Goal: Transaction & Acquisition: Purchase product/service

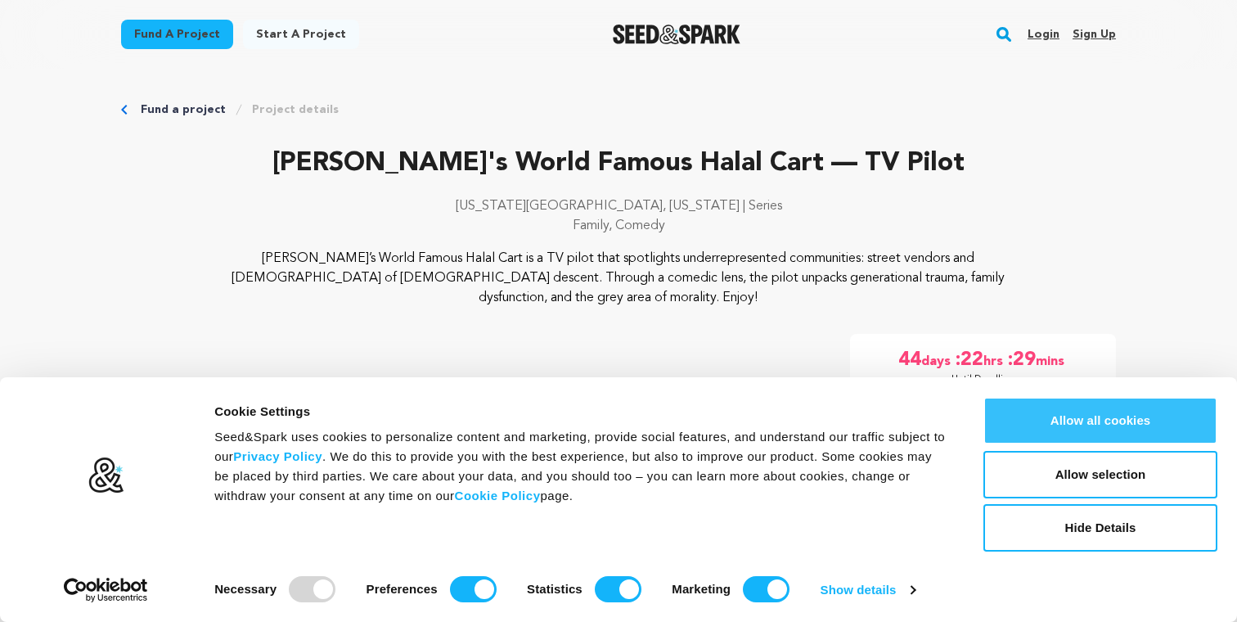
click at [1122, 423] on button "Allow all cookies" at bounding box center [1100, 420] width 234 height 47
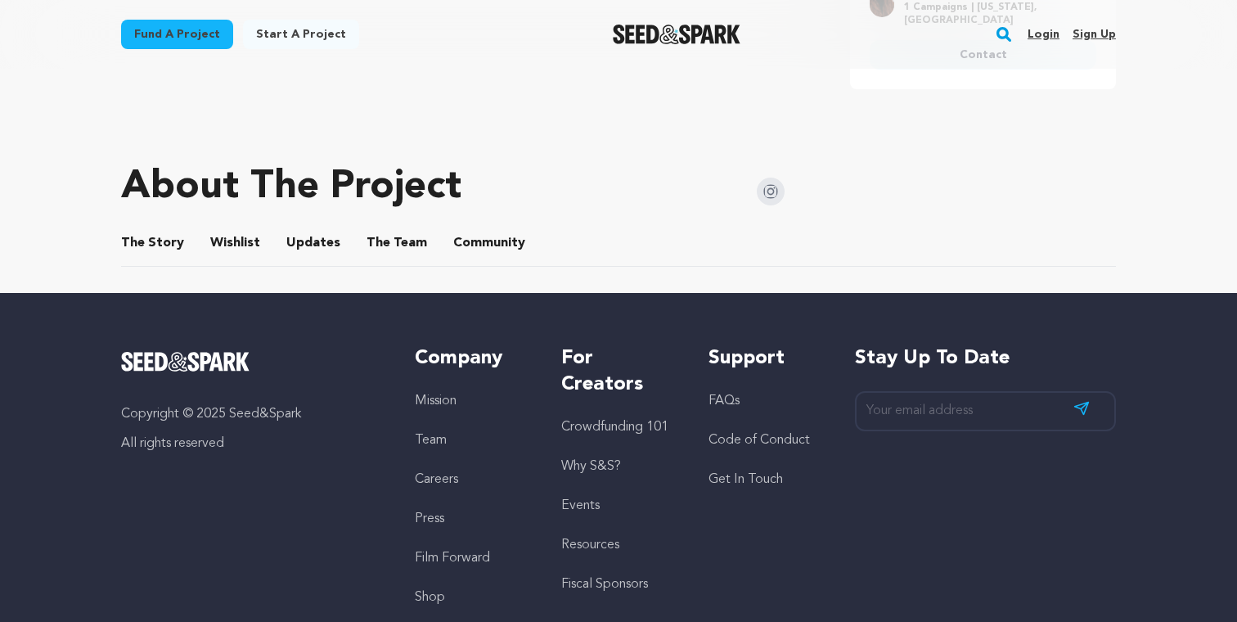
scroll to position [774, 0]
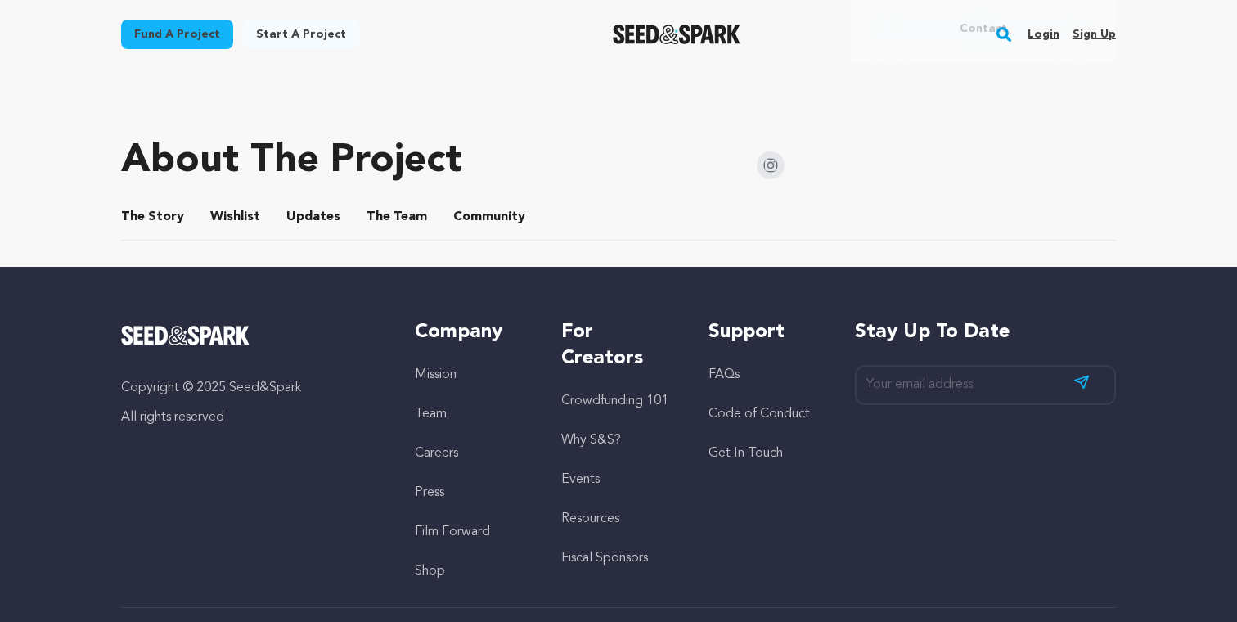
click at [133, 200] on button "The Story" at bounding box center [152, 219] width 39 height 39
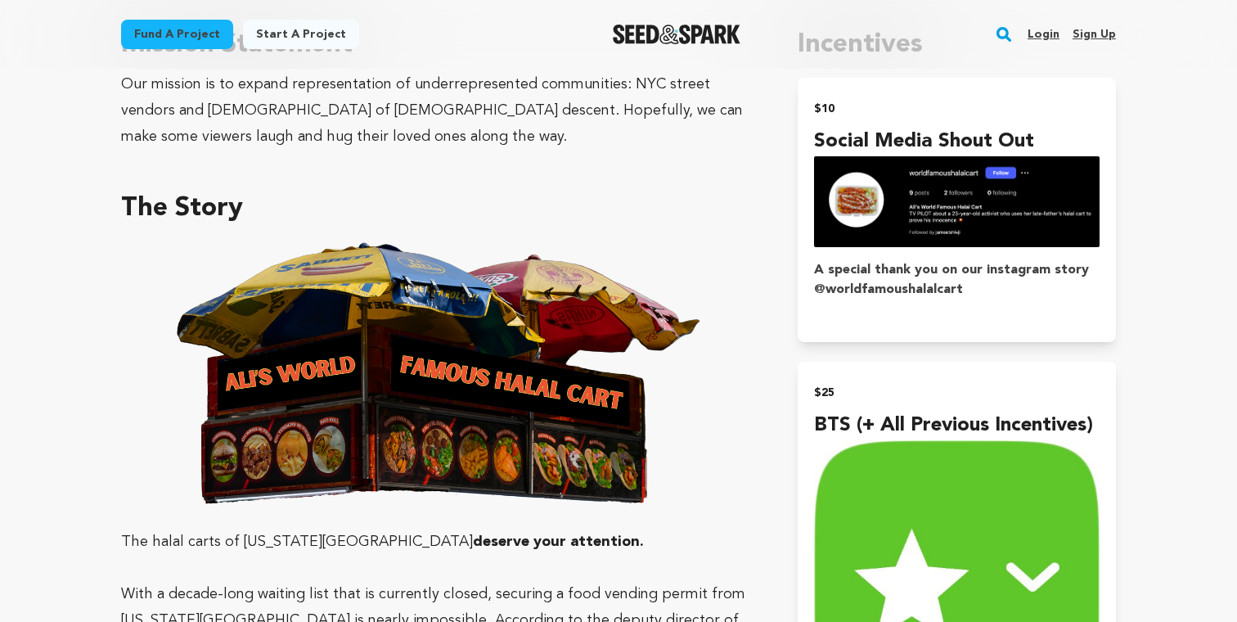
scroll to position [860, 0]
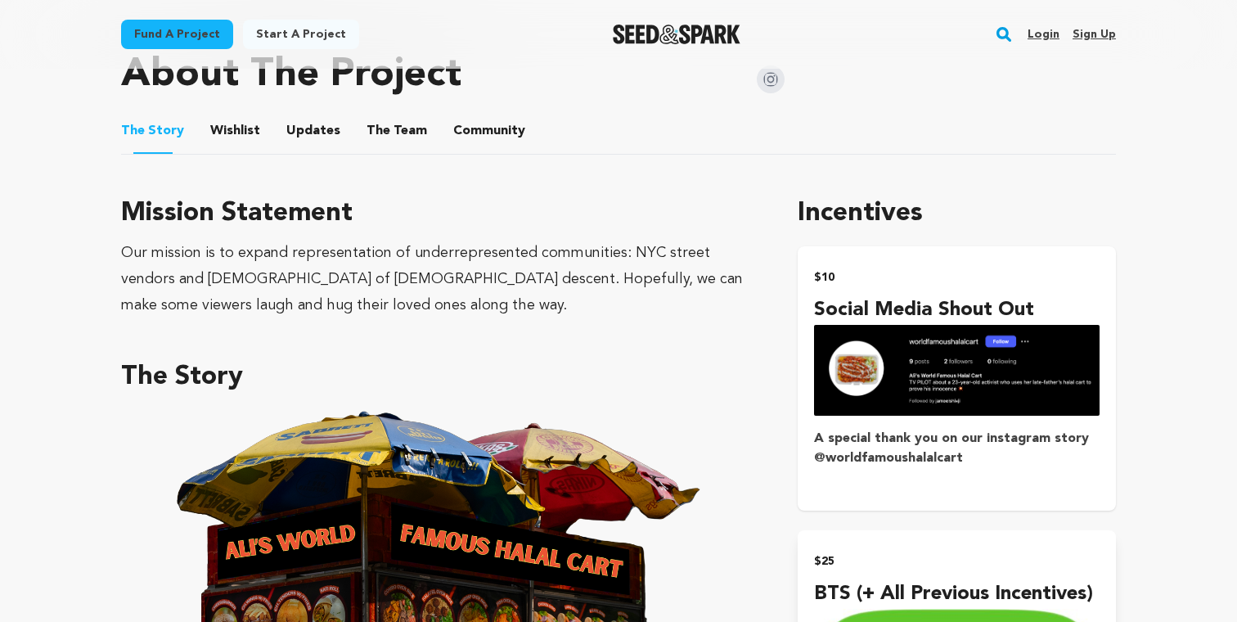
click at [955, 359] on img "submit" at bounding box center [957, 370] width 286 height 91
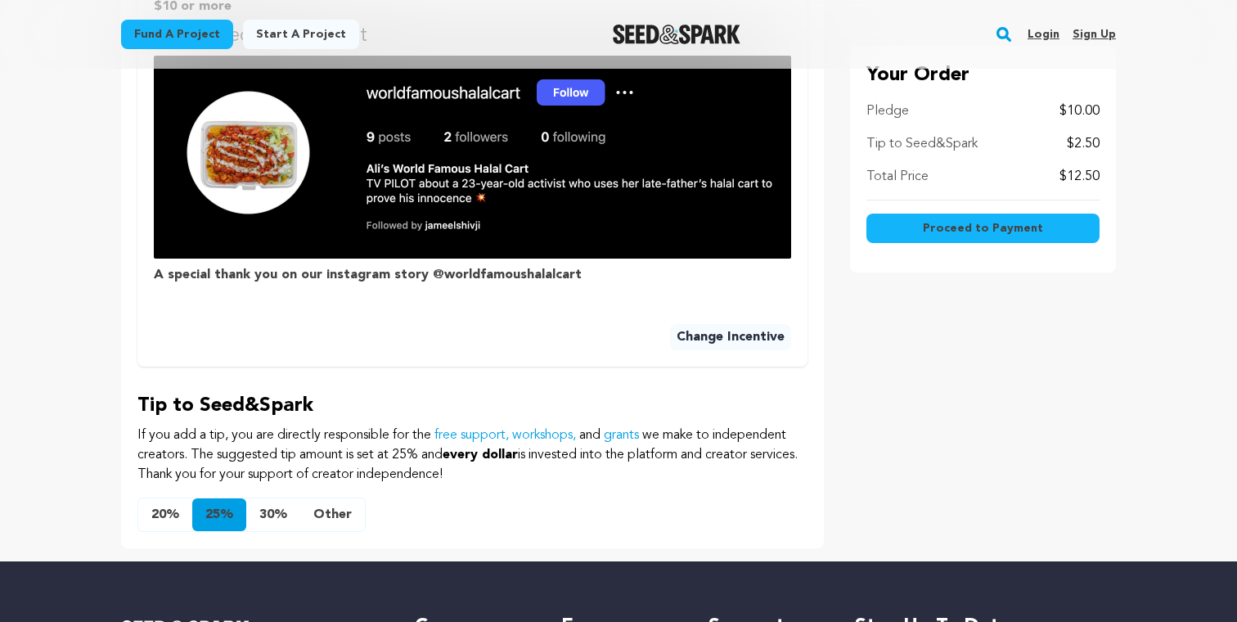
scroll to position [594, 0]
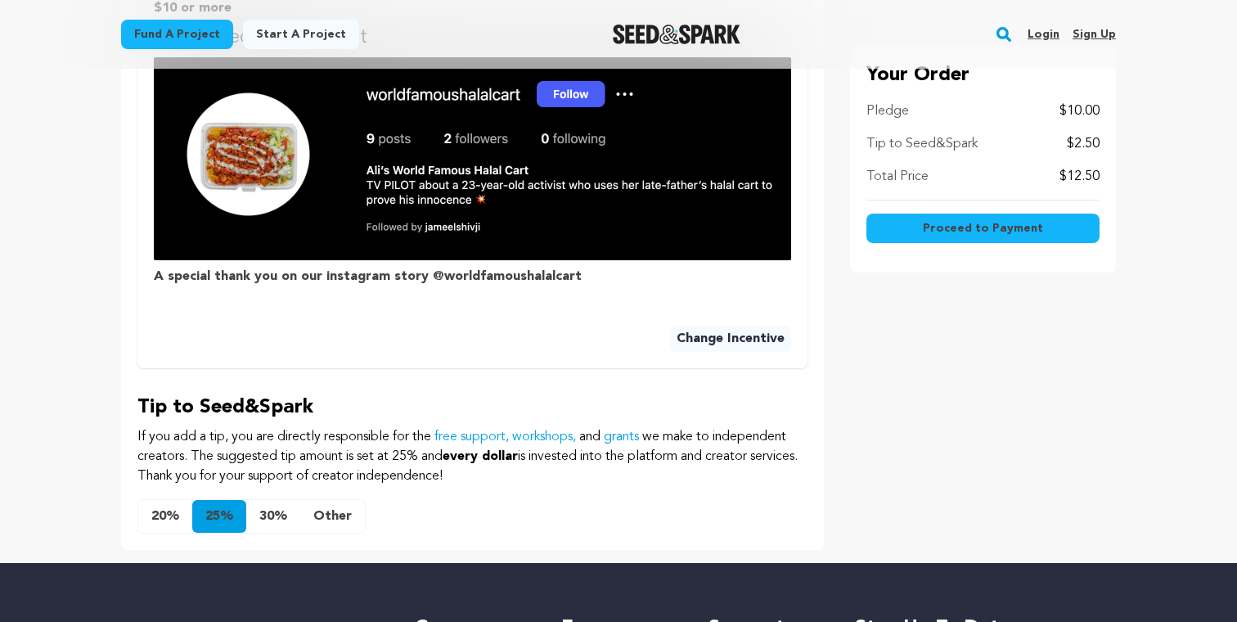
click at [330, 515] on button "Other" at bounding box center [332, 516] width 65 height 33
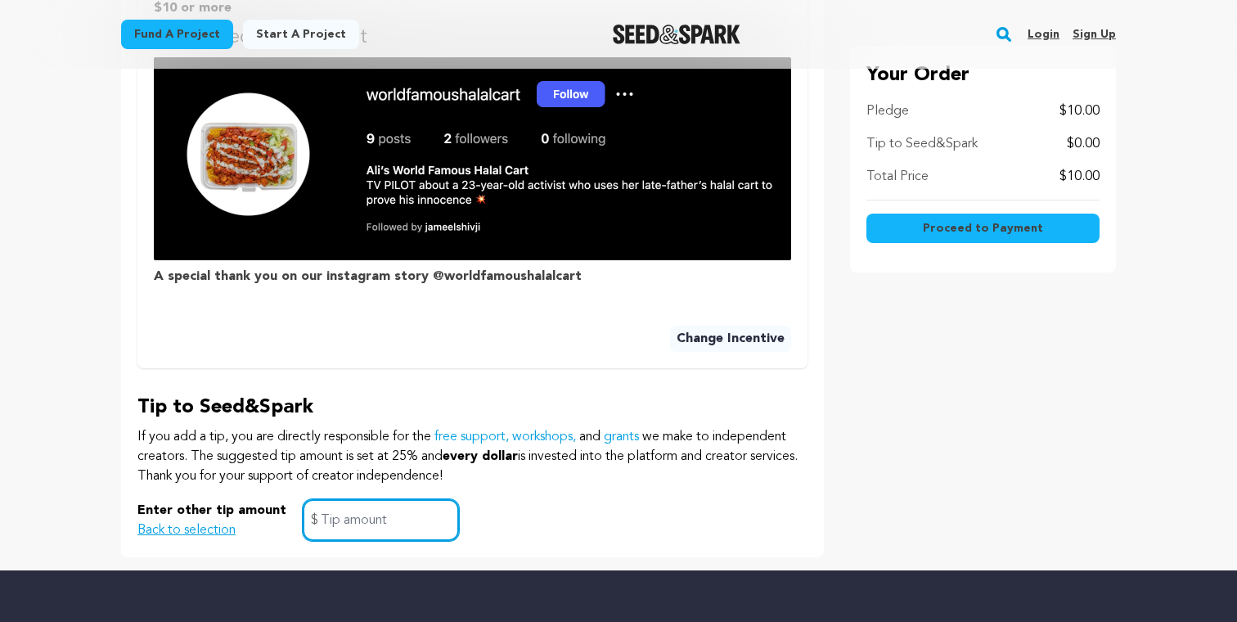
click at [394, 530] on input "text" at bounding box center [381, 520] width 156 height 42
type input "0"
click at [643, 493] on div "Tip to Seed&Spark If you add a tip, you are directly responsible for the free s…" at bounding box center [472, 467] width 670 height 146
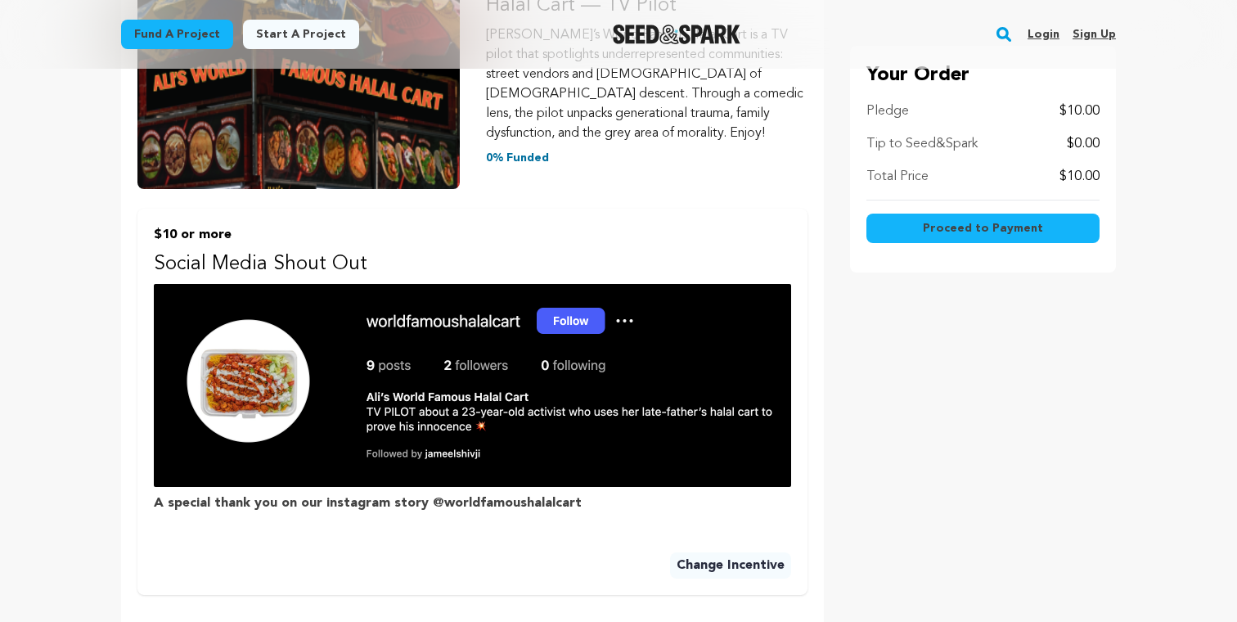
scroll to position [362, 0]
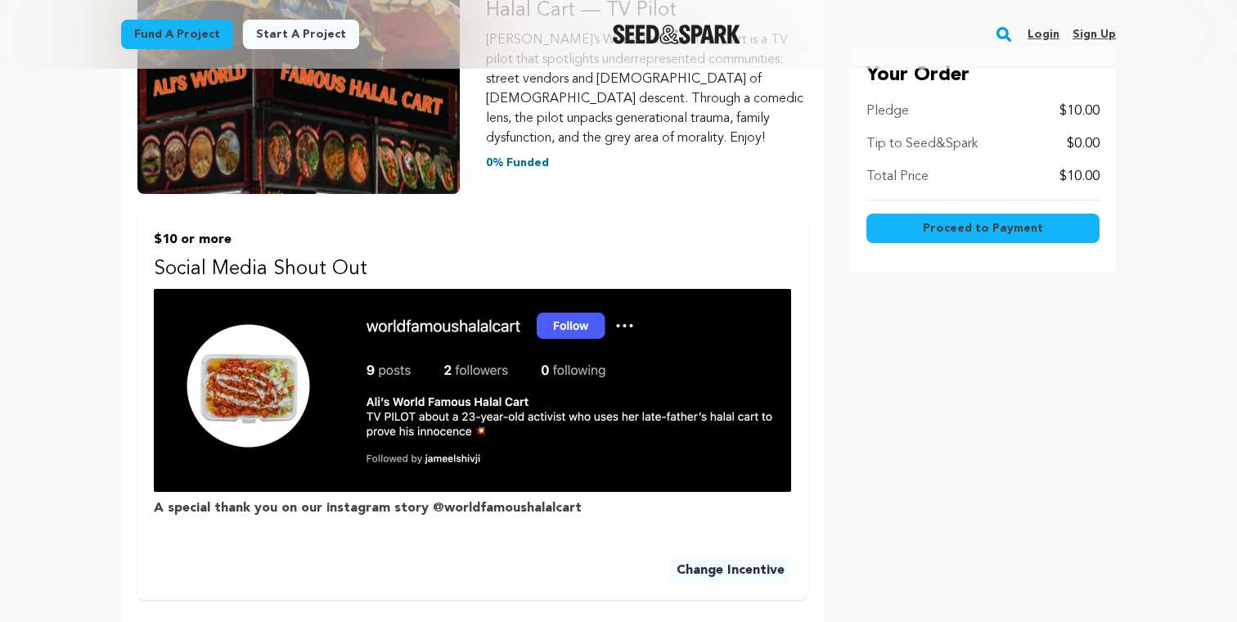
click at [1030, 230] on span "Proceed to Payment" at bounding box center [983, 228] width 120 height 16
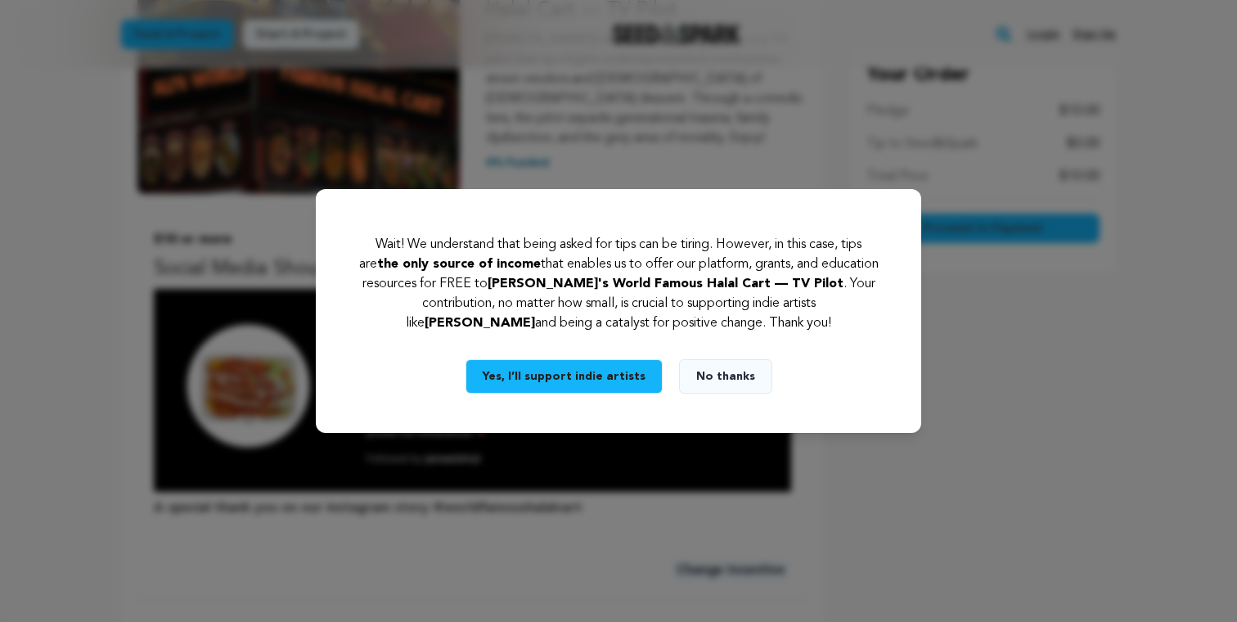
click at [713, 376] on button "No thanks" at bounding box center [725, 376] width 93 height 34
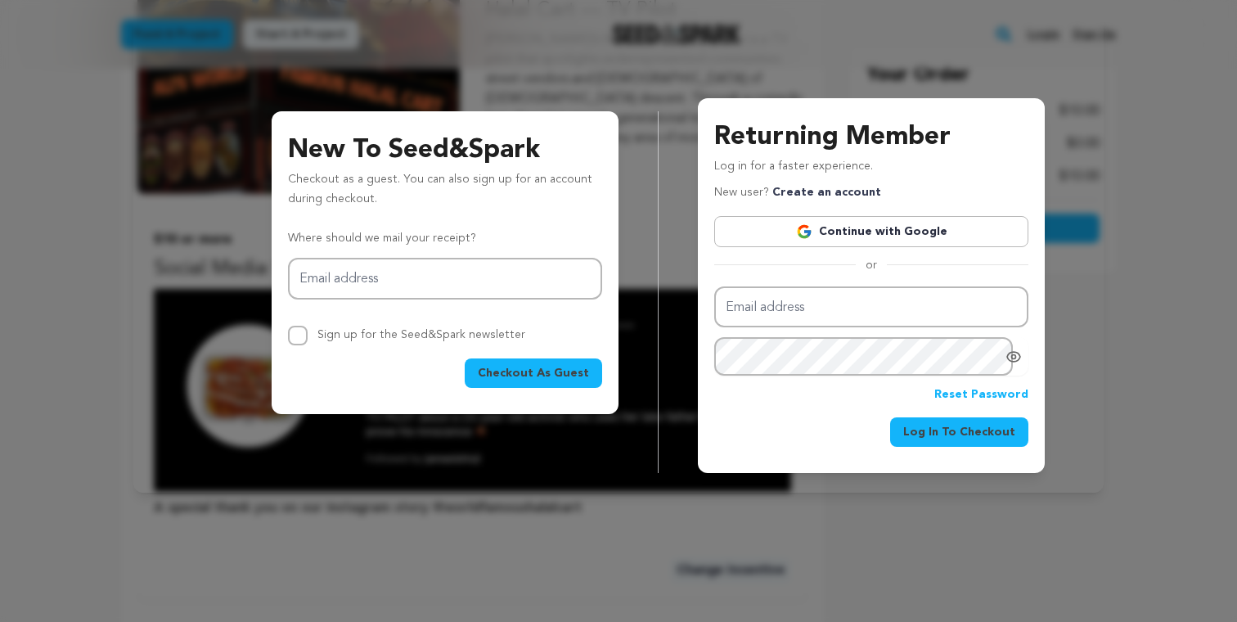
click at [964, 232] on link "Continue with Google" at bounding box center [871, 231] width 314 height 31
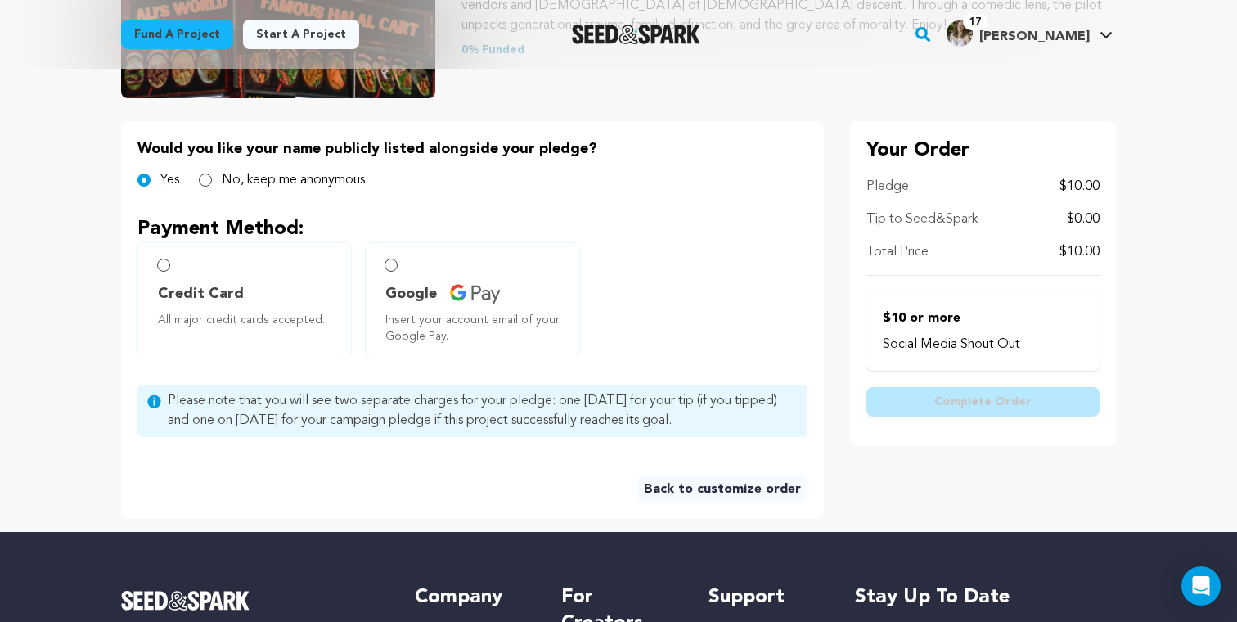
scroll to position [291, 0]
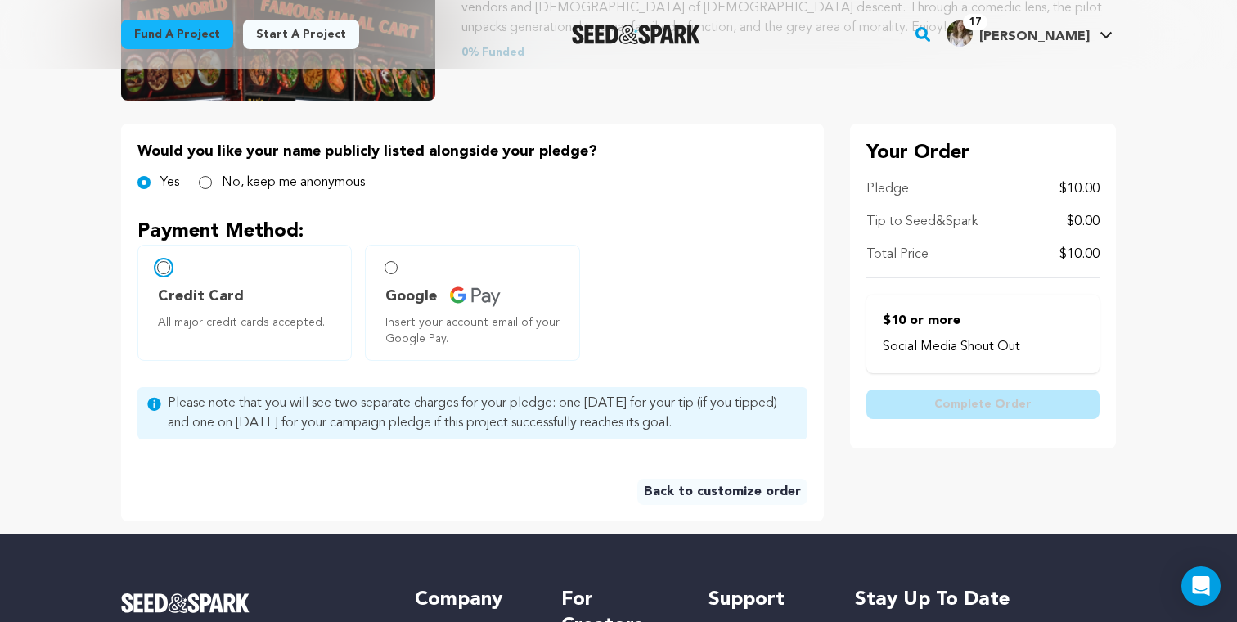
click at [164, 268] on input "Credit Card All major credit cards accepted." at bounding box center [163, 267] width 13 height 13
radio input "false"
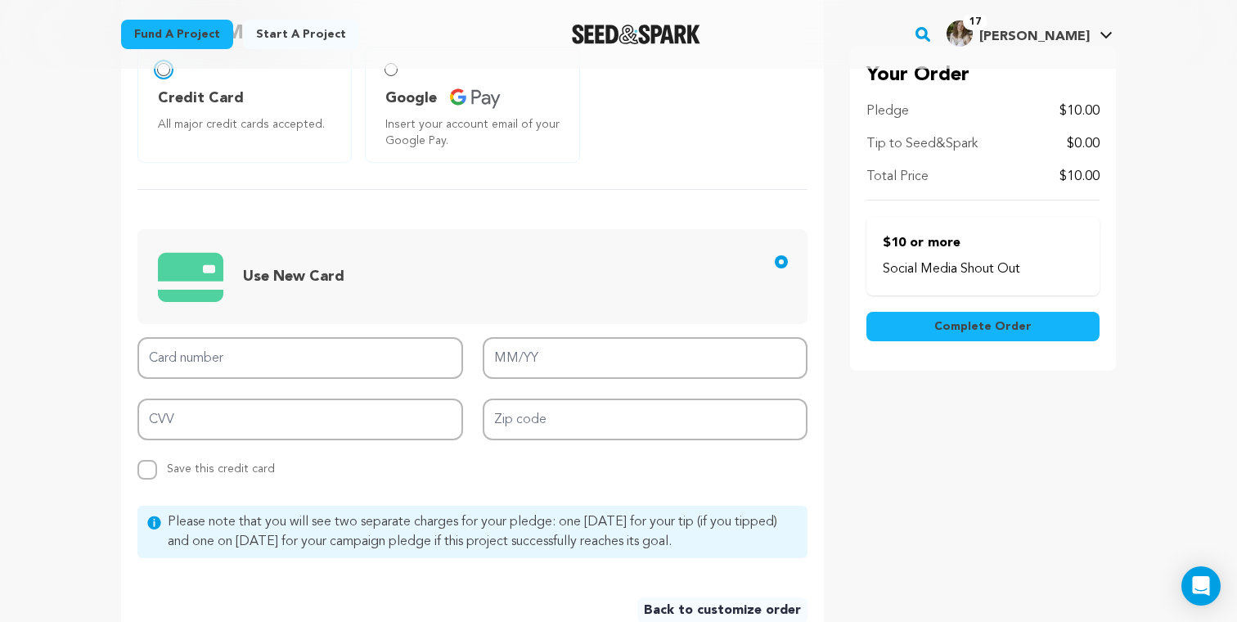
scroll to position [490, 0]
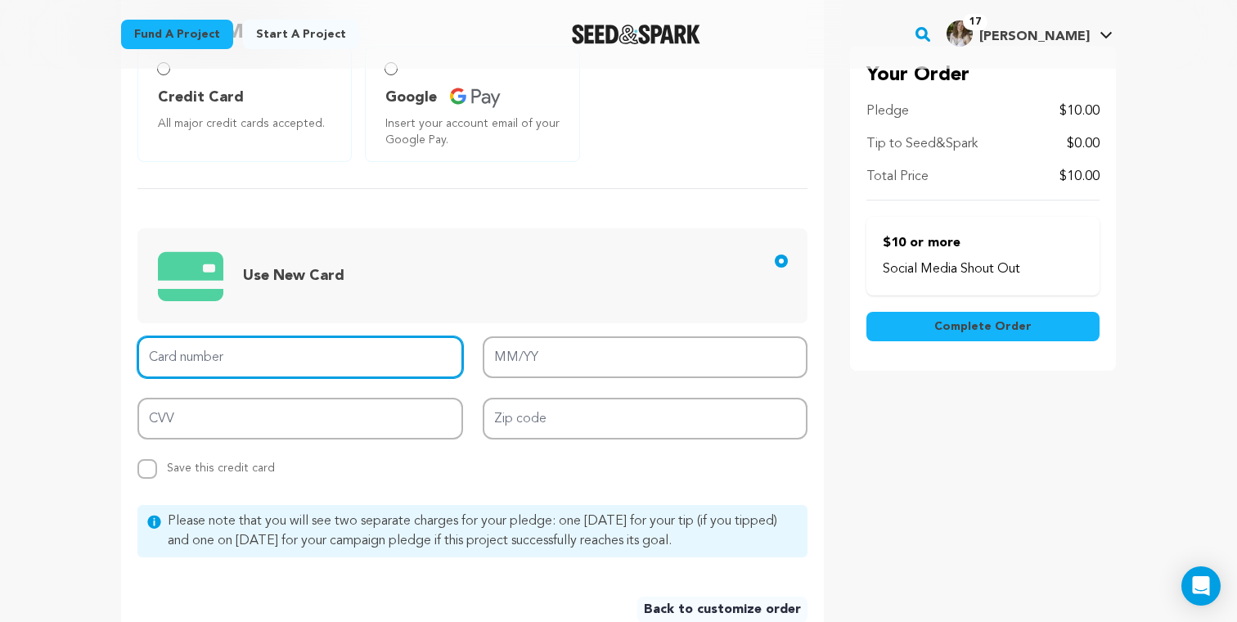
click at [311, 360] on input "Card number" at bounding box center [300, 357] width 326 height 42
type input "4120 3387 0027 0326"
type input "04/27"
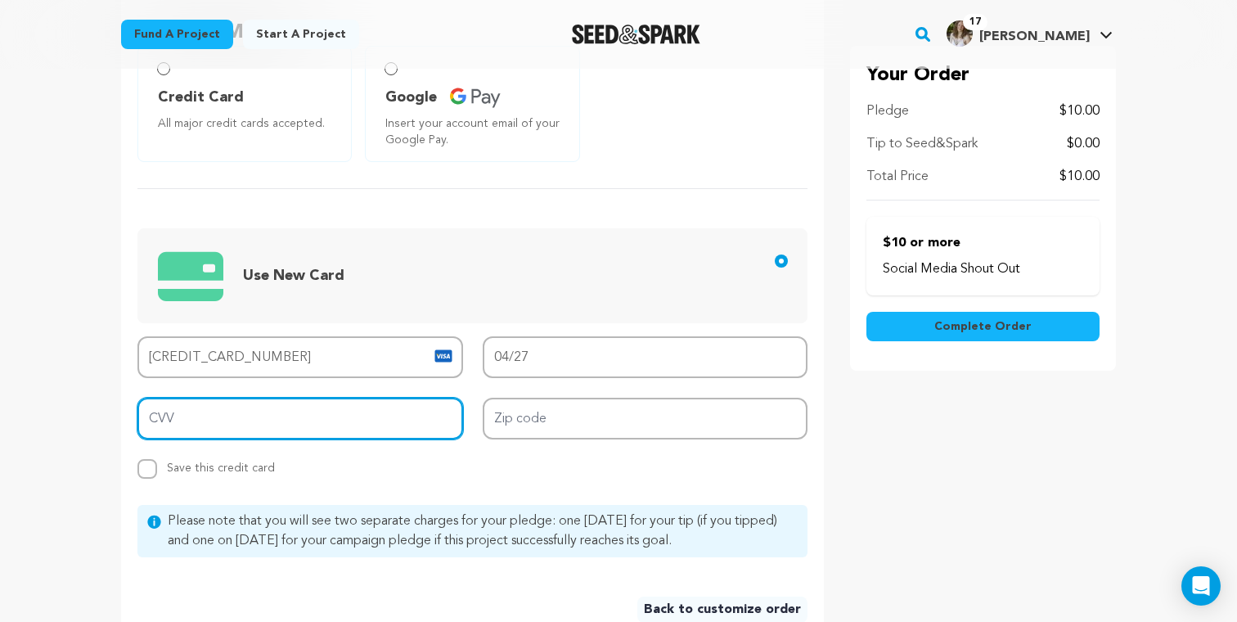
click at [319, 431] on input "CVV" at bounding box center [300, 419] width 326 height 42
type input "882"
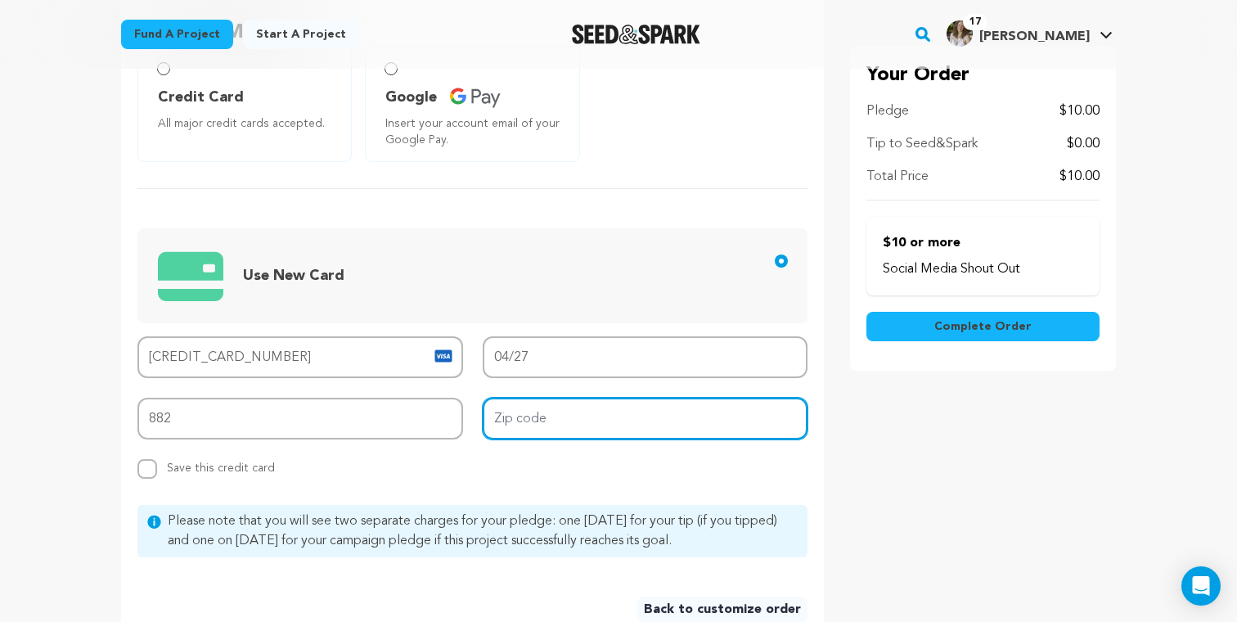
click at [524, 425] on input "Zip code" at bounding box center [646, 419] width 326 height 42
type input "83001"
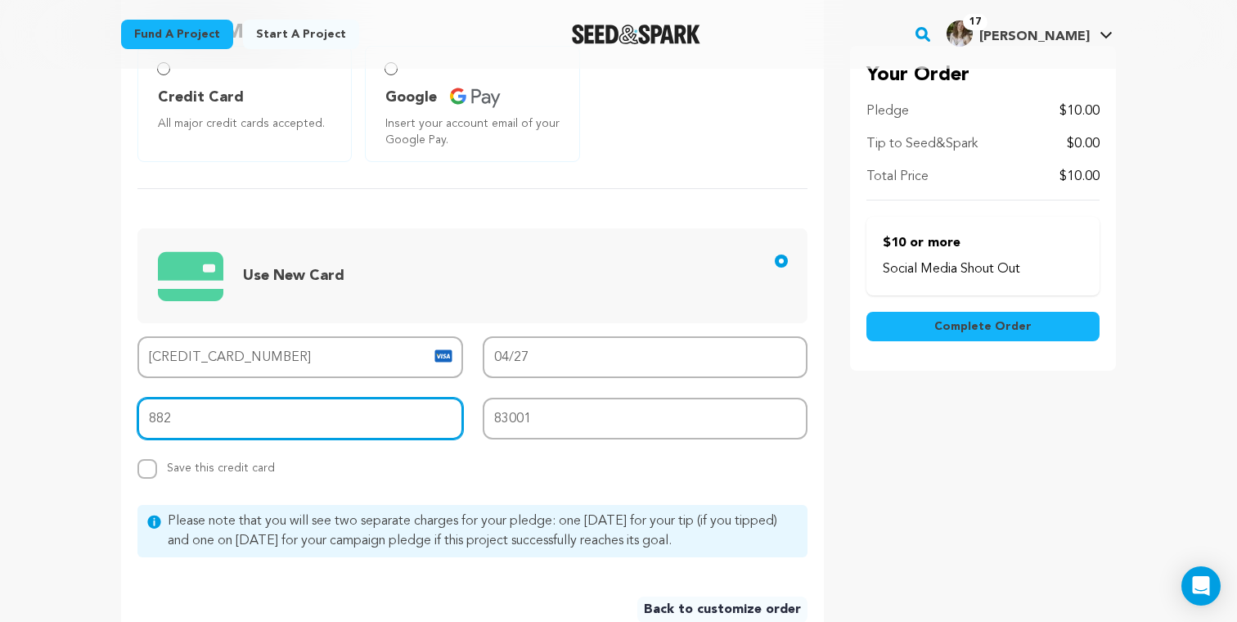
click at [376, 447] on div "Card number 4120 3387 0027 0326 MM/YY 04/27 CVV 882 Zip code 83001 Replace save…" at bounding box center [472, 407] width 670 height 142
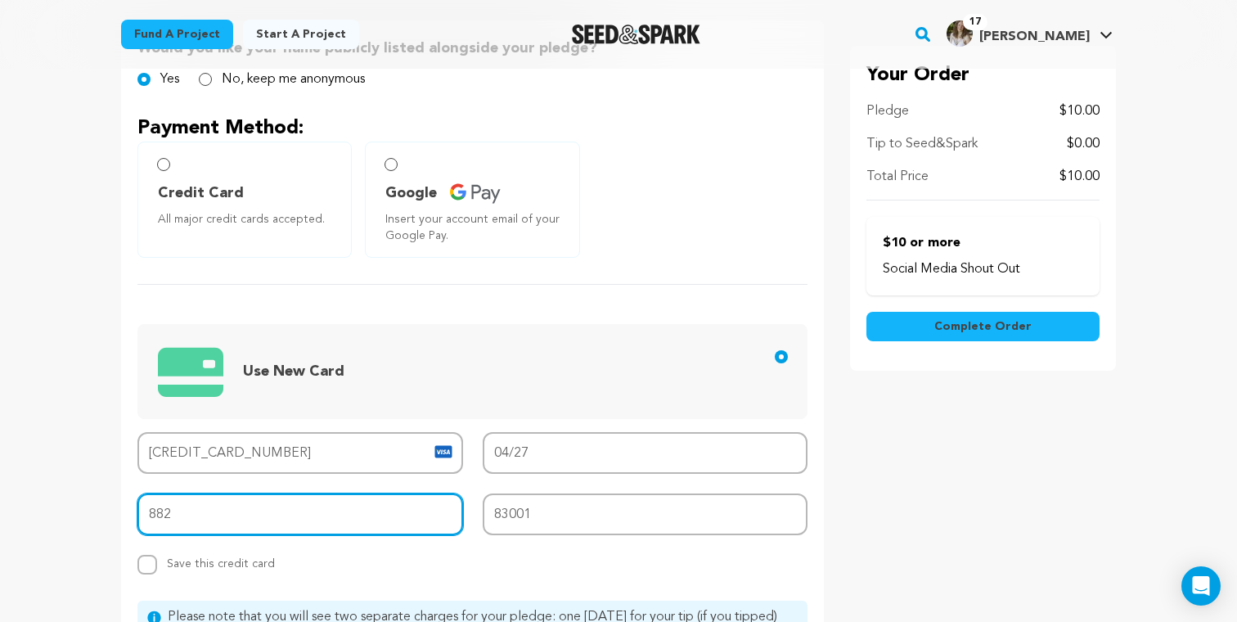
scroll to position [390, 0]
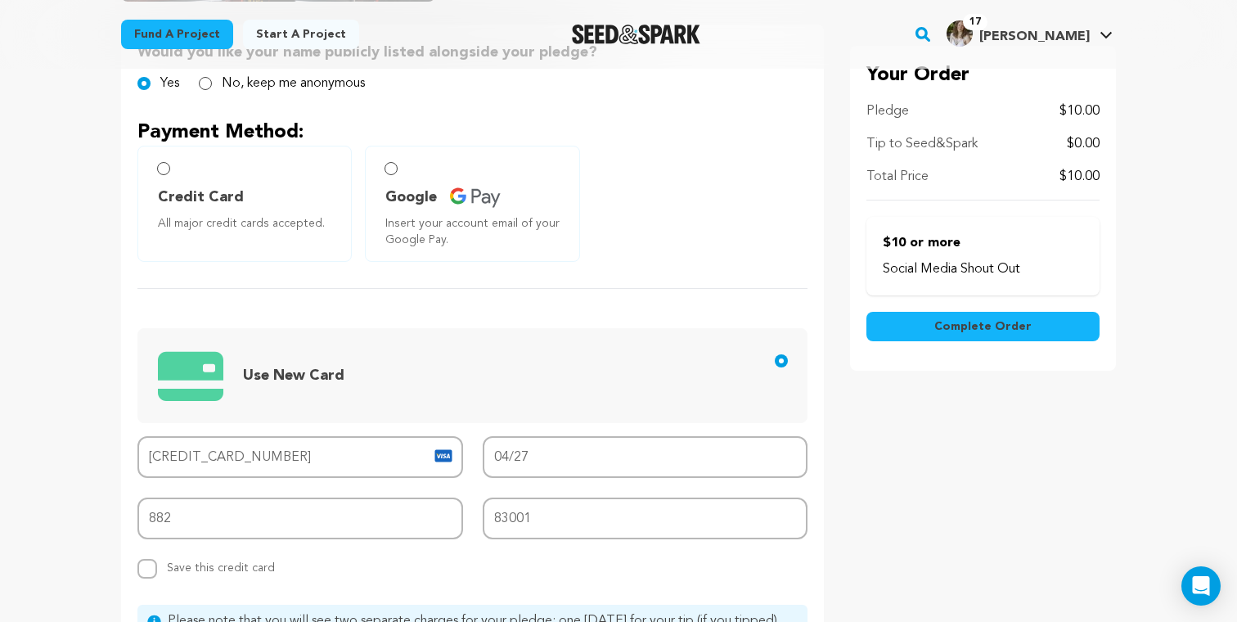
click at [1050, 326] on button "Complete Order" at bounding box center [982, 326] width 233 height 29
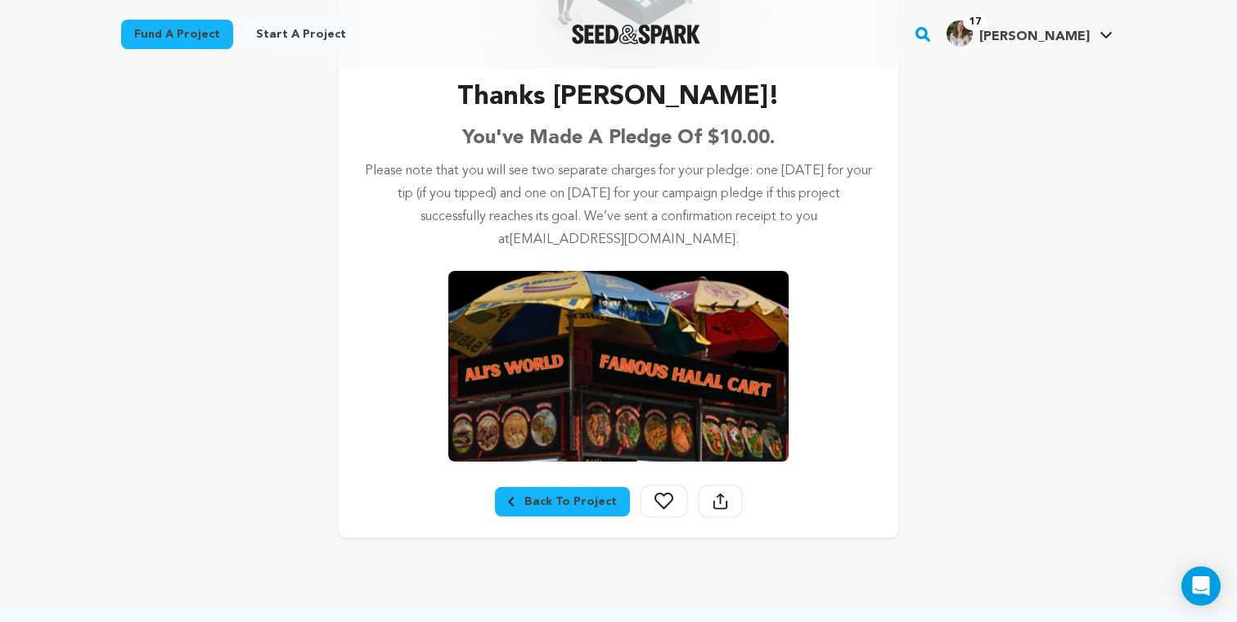
scroll to position [254, 0]
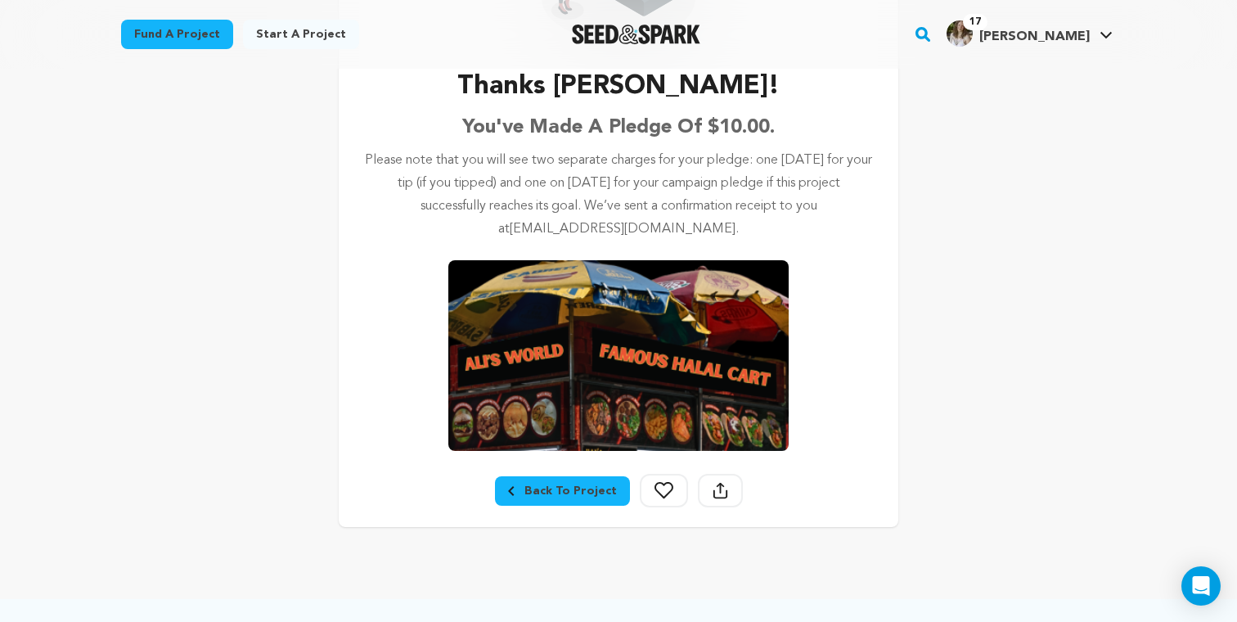
click at [555, 485] on div "Back To Project" at bounding box center [562, 491] width 109 height 16
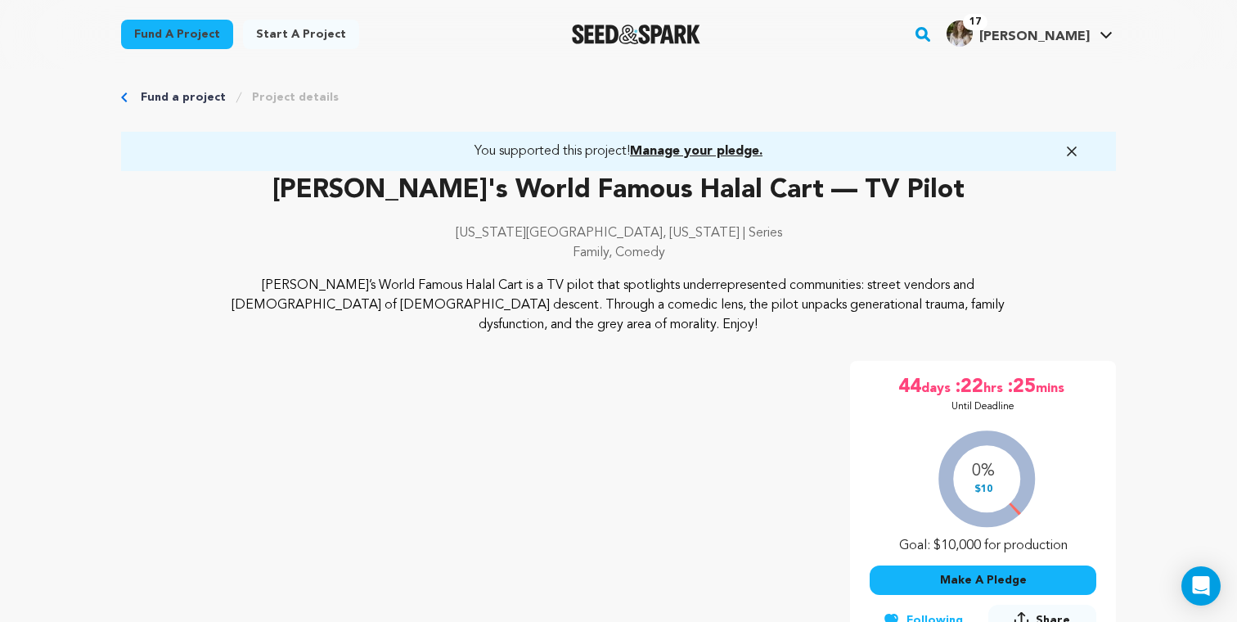
scroll to position [9, 0]
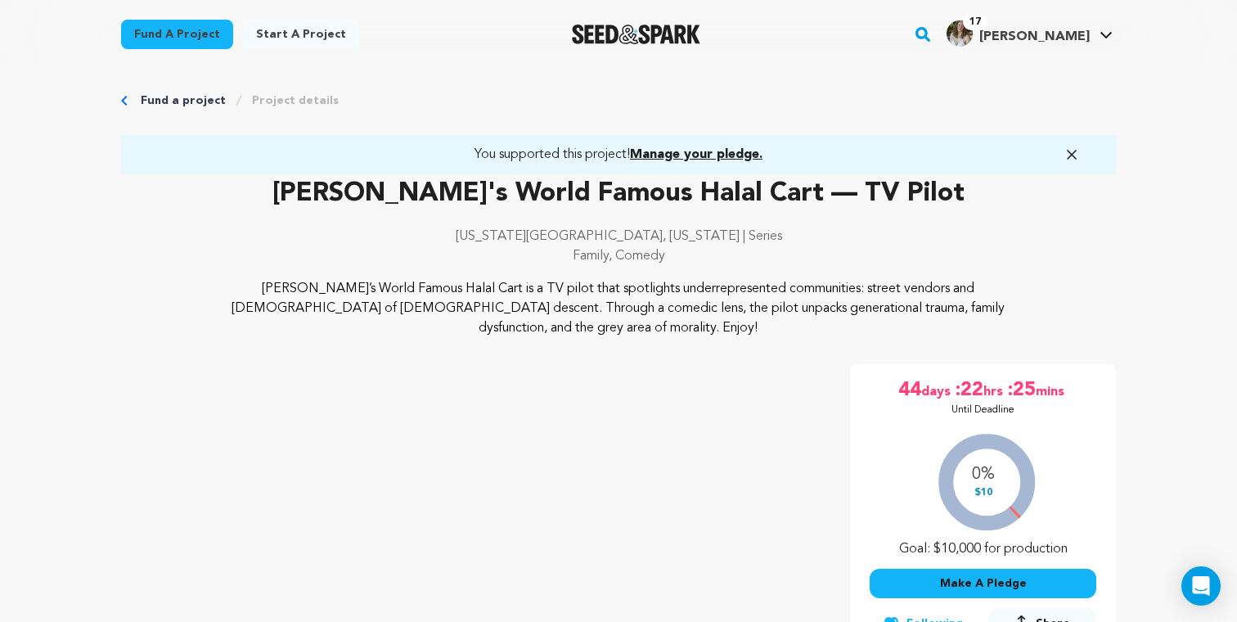
click at [1075, 151] on icon "button" at bounding box center [1072, 155] width 8 height 8
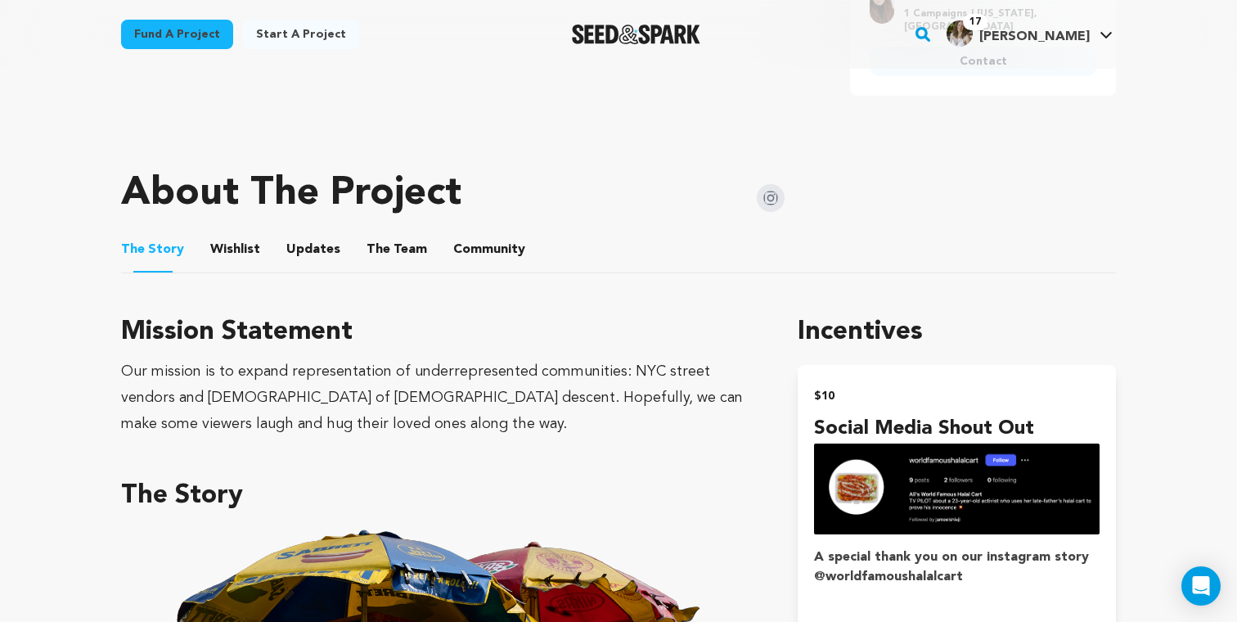
scroll to position [744, 0]
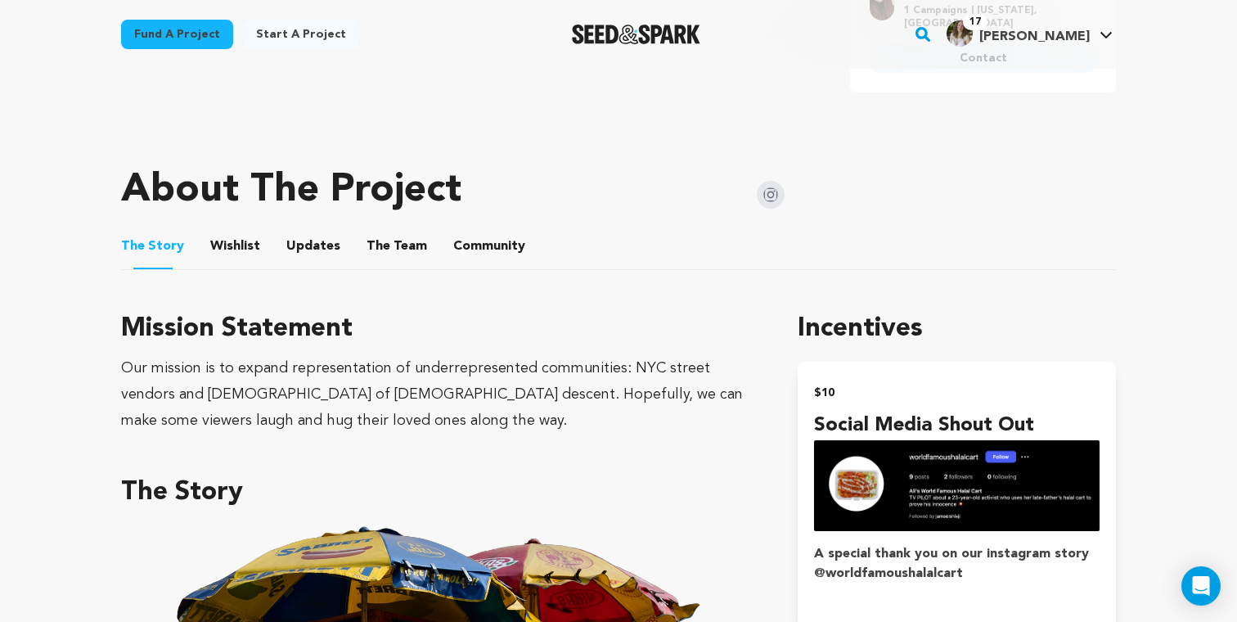
click at [240, 230] on button "Wishlist" at bounding box center [235, 249] width 39 height 39
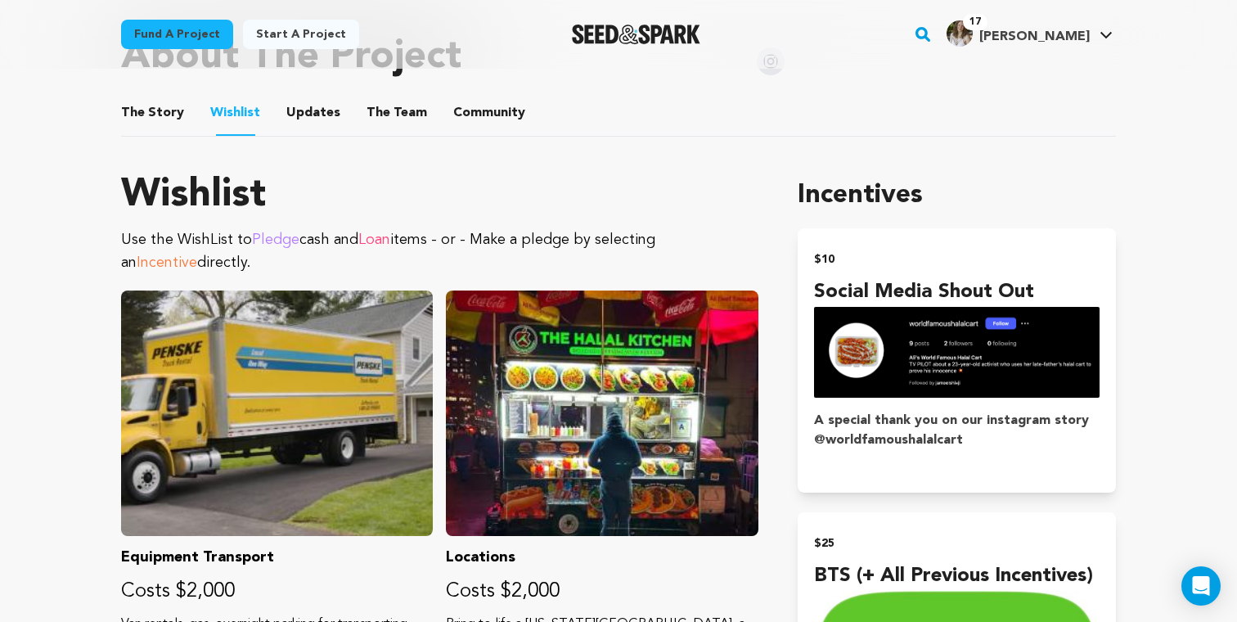
scroll to position [866, 0]
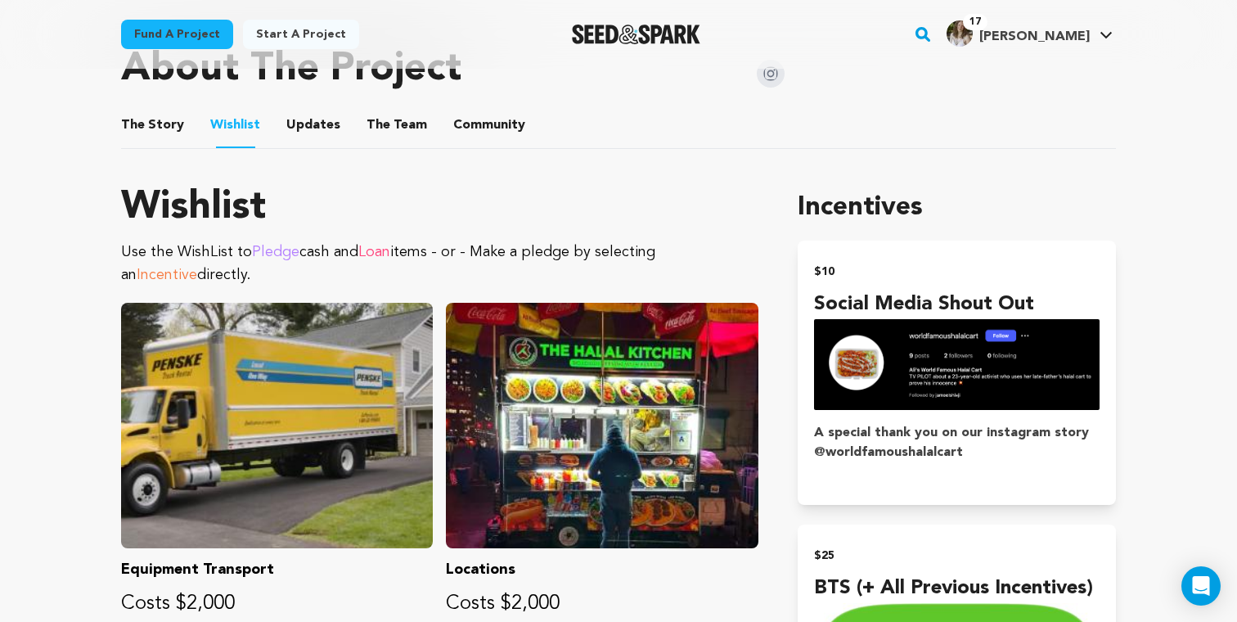
click at [313, 109] on button "Updates" at bounding box center [313, 128] width 39 height 39
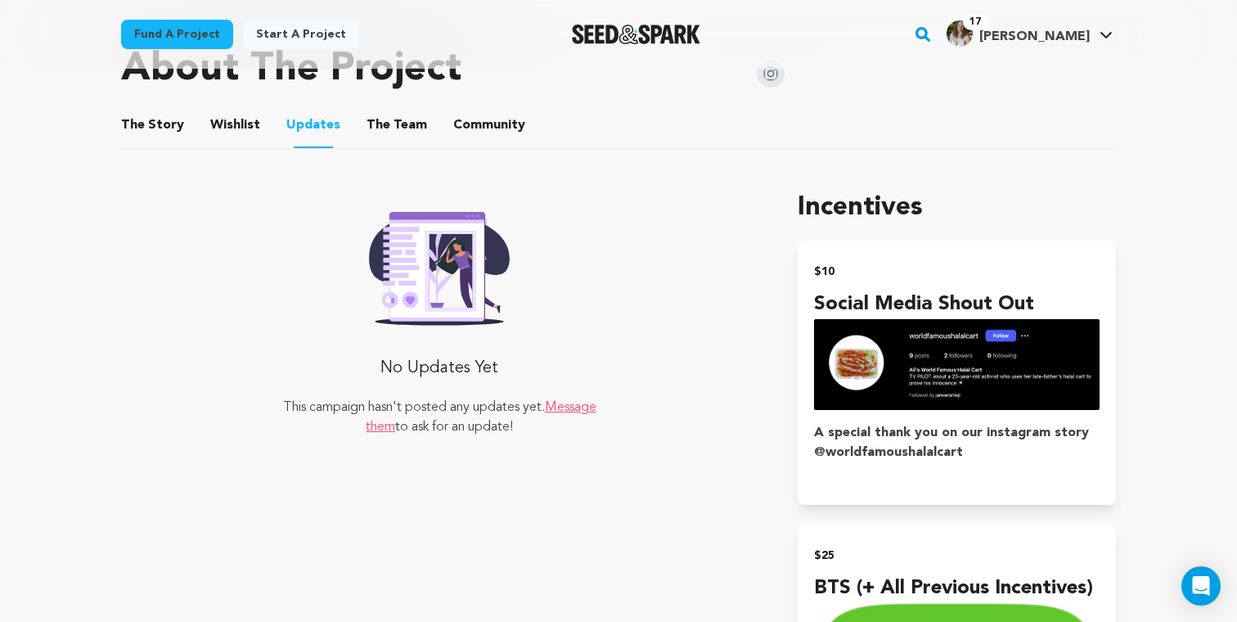
click at [421, 102] on ul "The Story The Story Wishlist Wishlist Updates Updates The Team The Team Communi…" at bounding box center [618, 125] width 995 height 47
click at [398, 102] on li "The Team The Team" at bounding box center [396, 125] width 61 height 46
click at [392, 109] on button "The Team" at bounding box center [396, 128] width 39 height 39
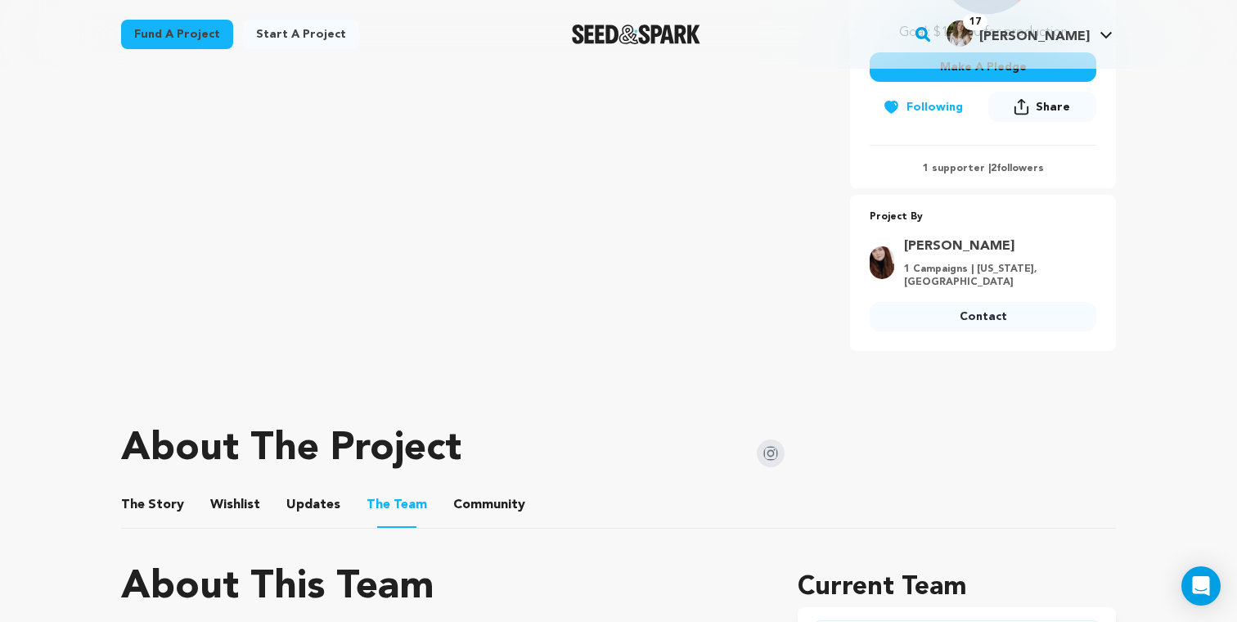
scroll to position [454, 0]
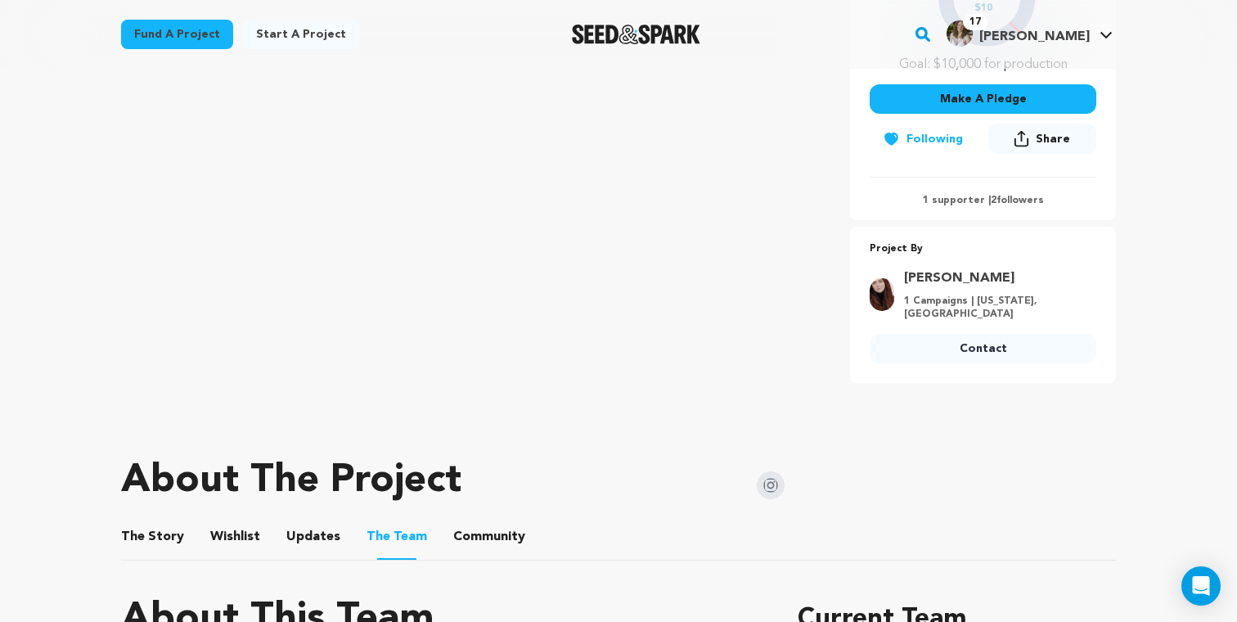
click at [489, 520] on button "Community" at bounding box center [489, 539] width 39 height 39
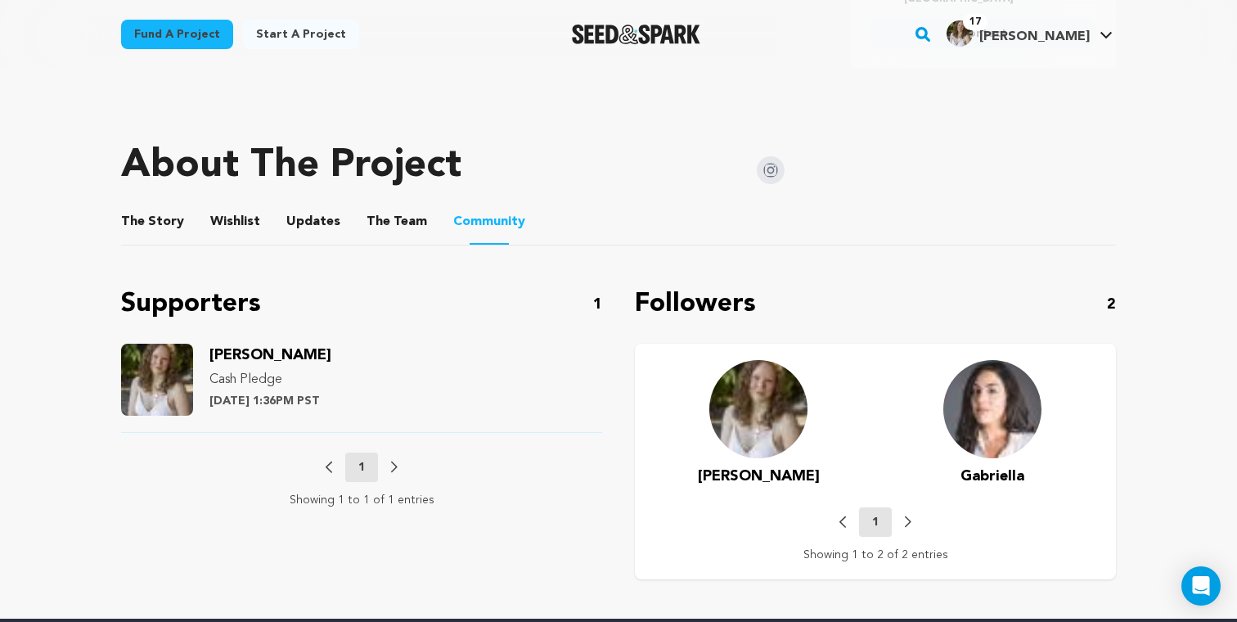
scroll to position [776, 0]
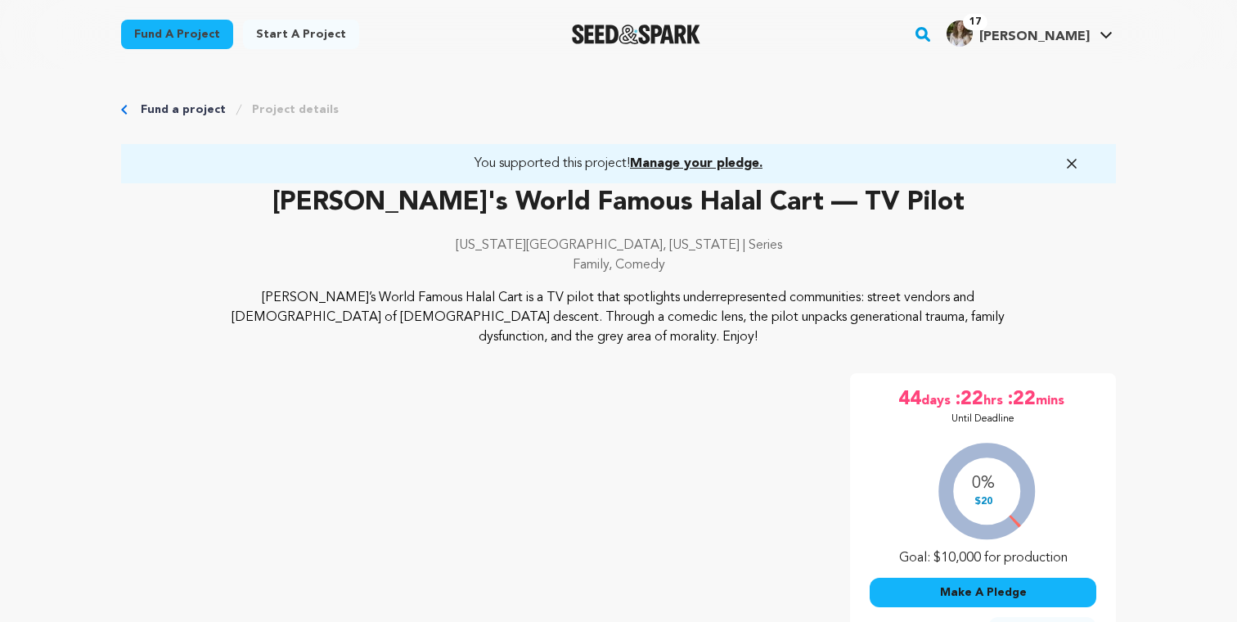
scroll to position [815, 0]
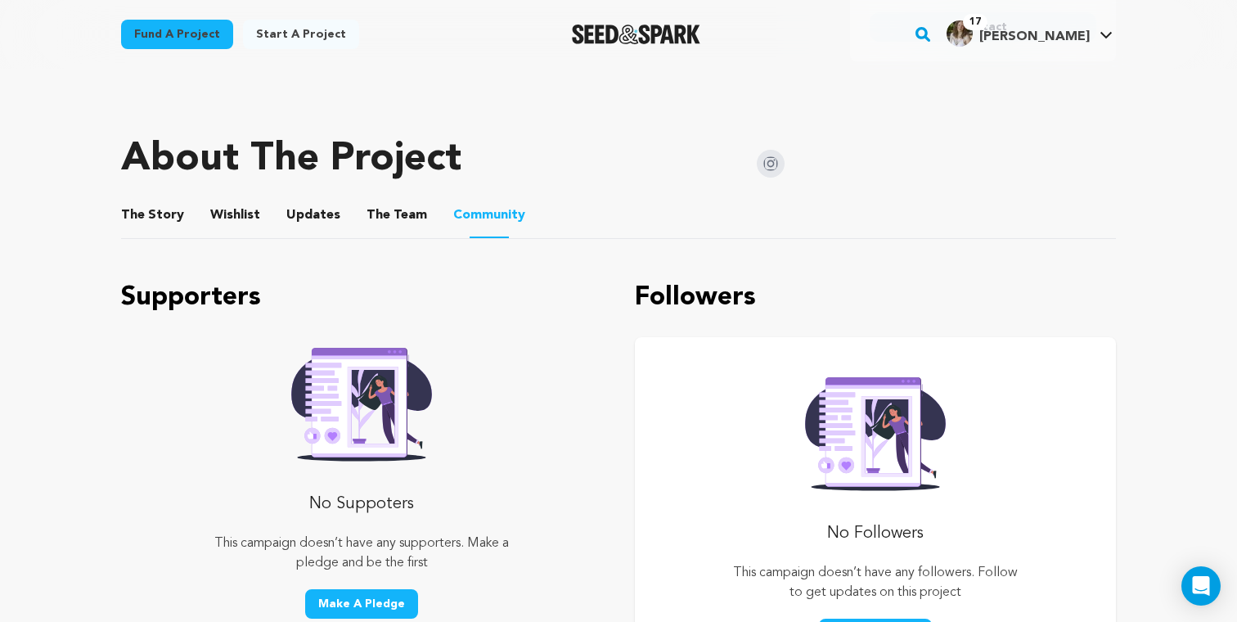
click at [478, 205] on button "Community" at bounding box center [489, 217] width 39 height 41
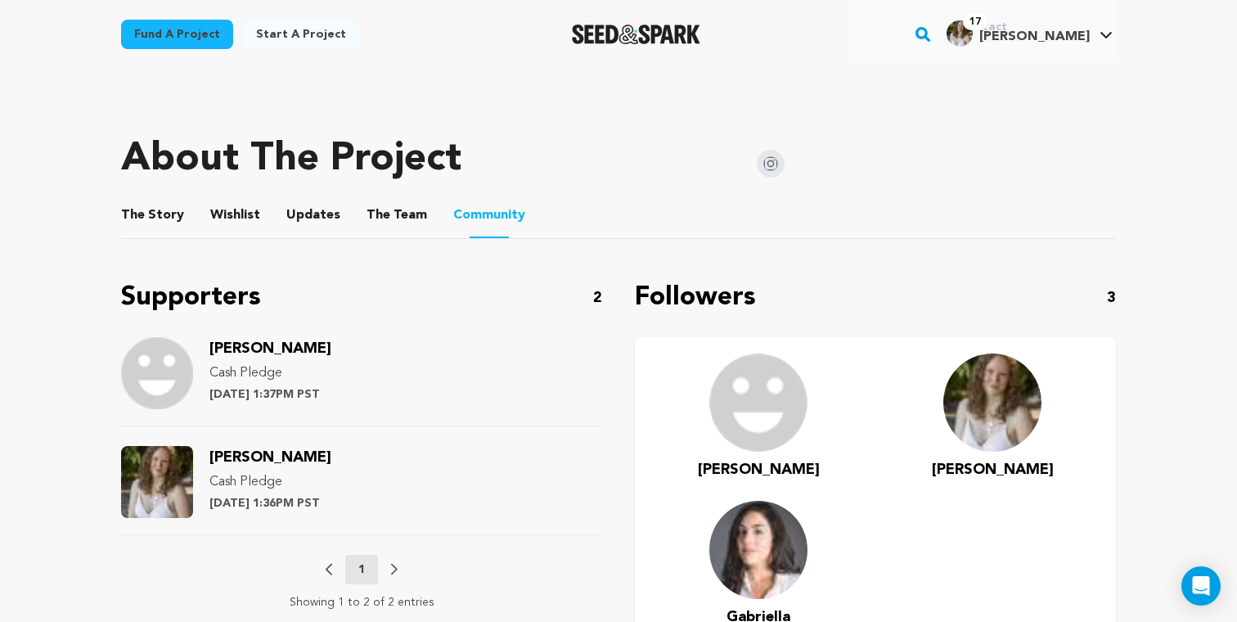
click at [1059, 34] on span "[PERSON_NAME]" at bounding box center [1034, 36] width 110 height 13
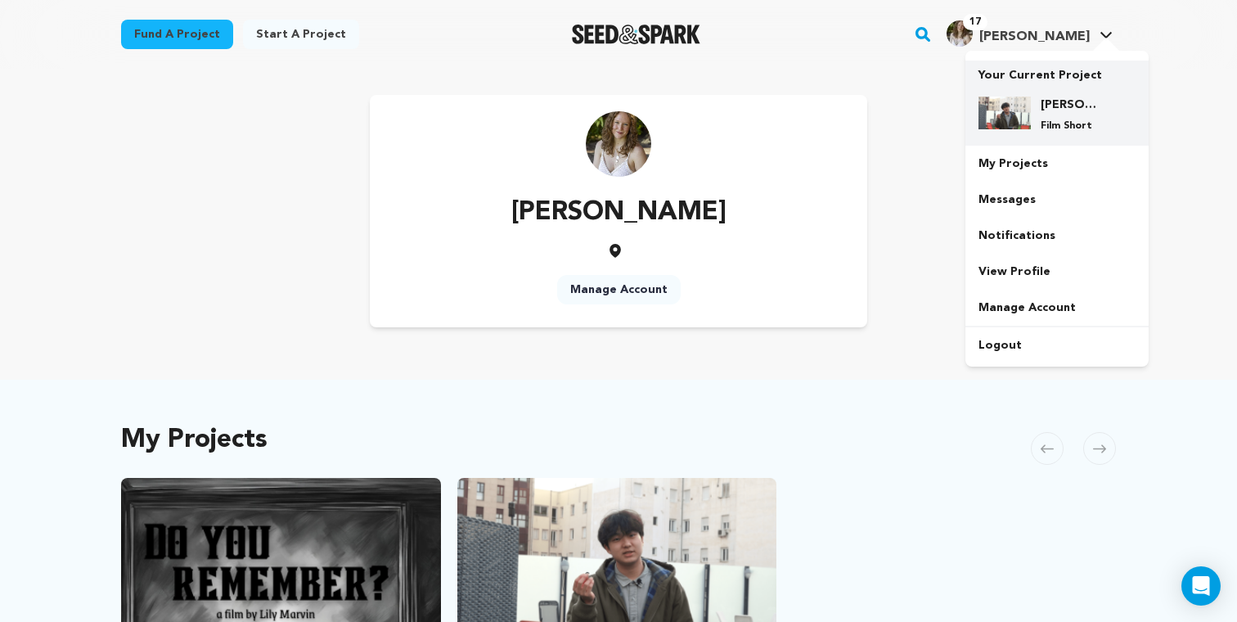
click at [1072, 118] on div "Berry Blue Film Short" at bounding box center [1070, 115] width 79 height 36
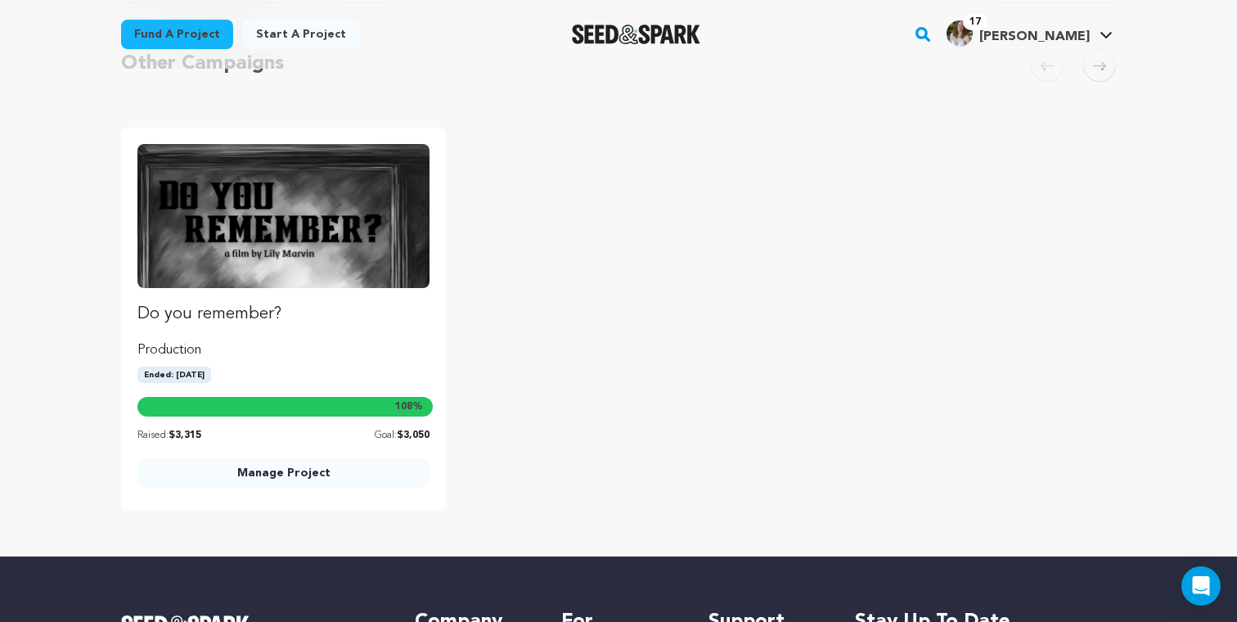
scroll to position [670, 0]
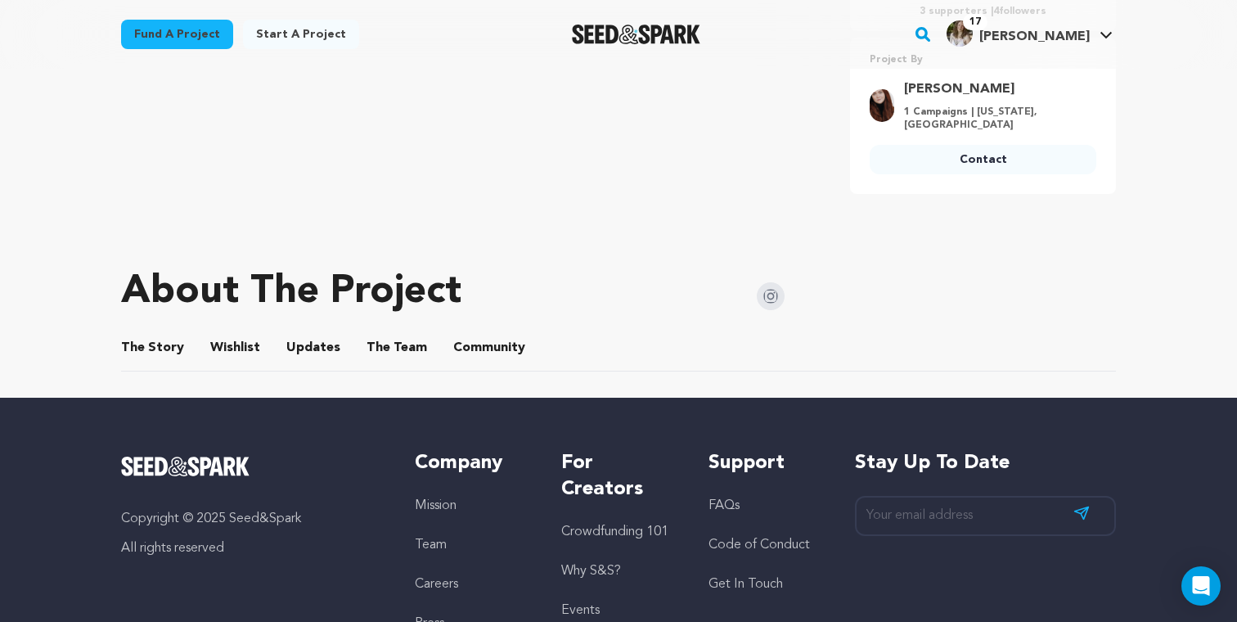
scroll to position [695, 0]
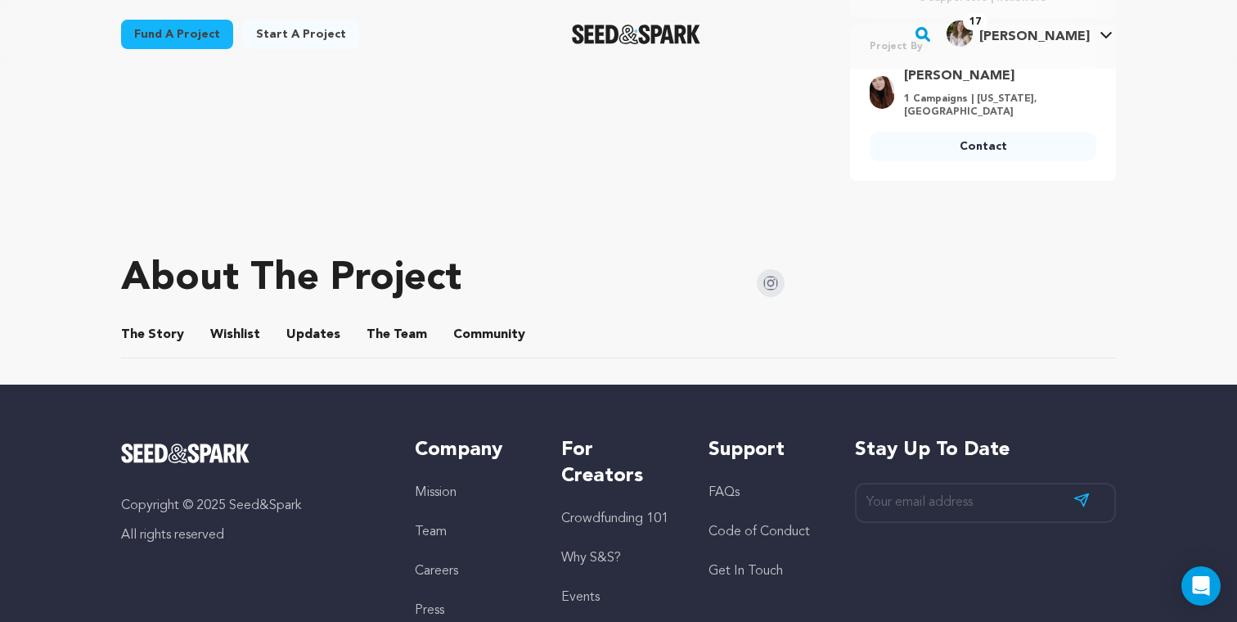
click at [223, 318] on button "Wishlist" at bounding box center [235, 337] width 39 height 39
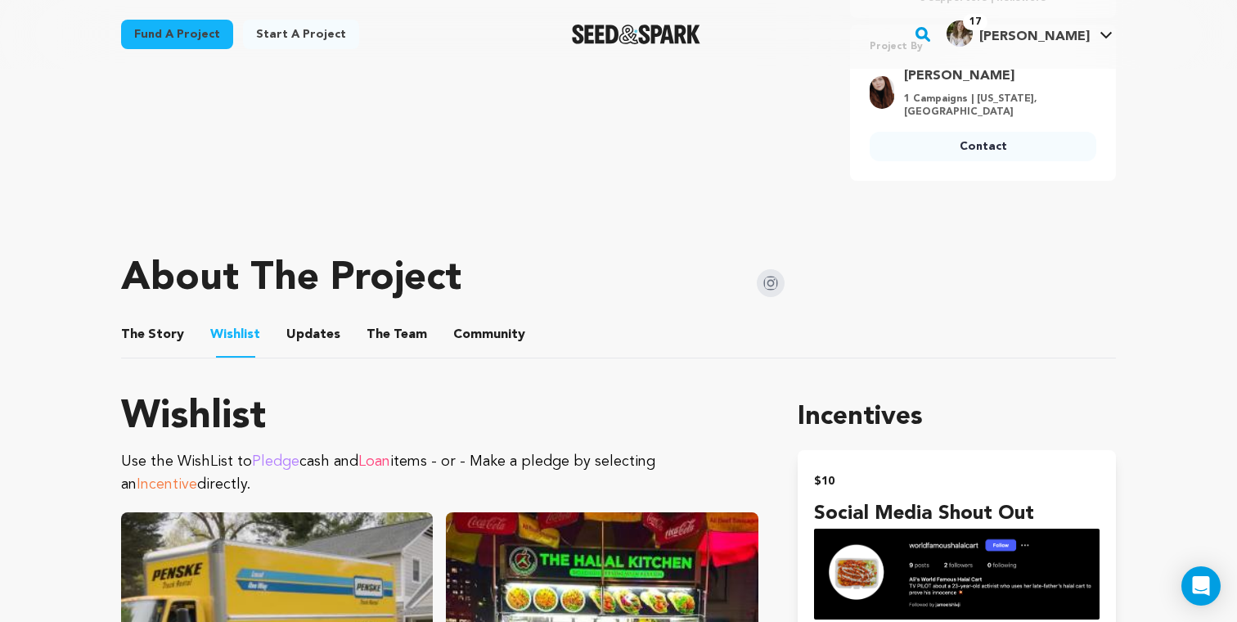
click at [307, 321] on button "Updates" at bounding box center [313, 337] width 39 height 39
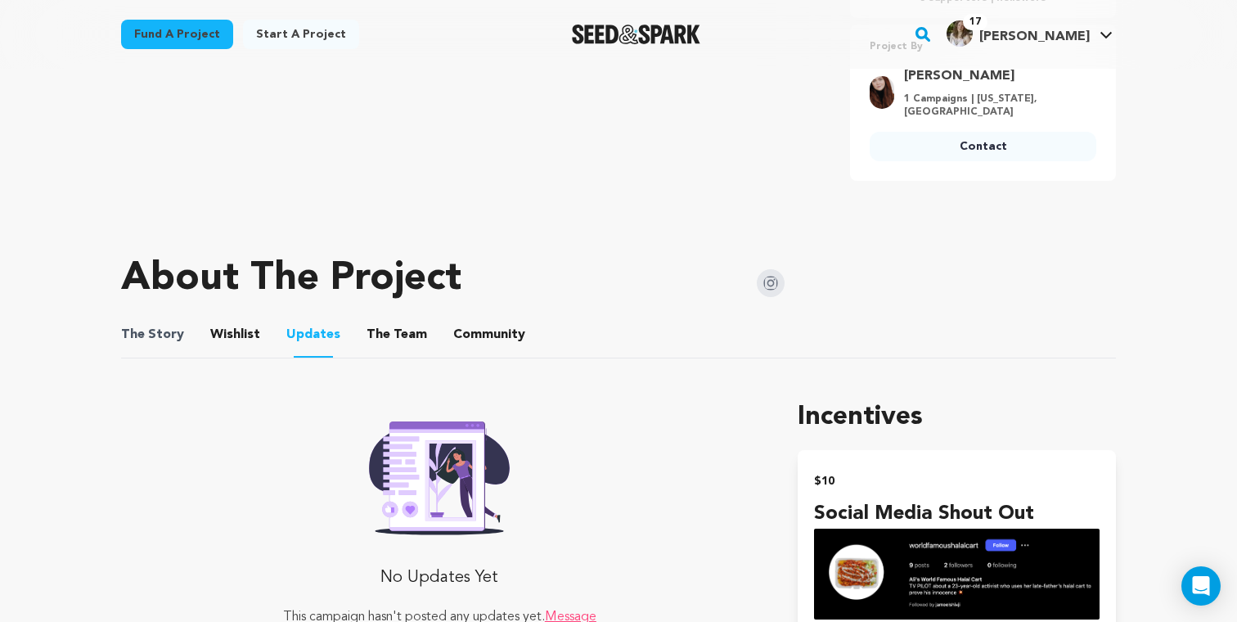
click at [177, 325] on span "The Story" at bounding box center [152, 335] width 63 height 20
click at [475, 319] on button "Community" at bounding box center [489, 337] width 39 height 39
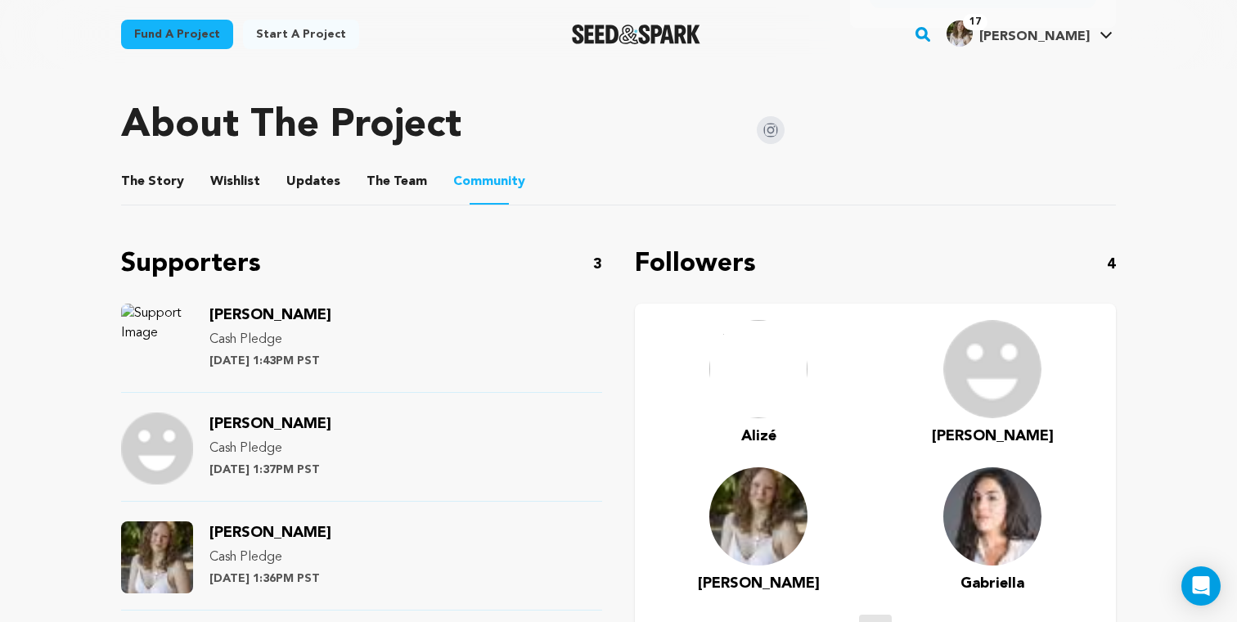
scroll to position [843, 0]
